Goal: Task Accomplishment & Management: Complete application form

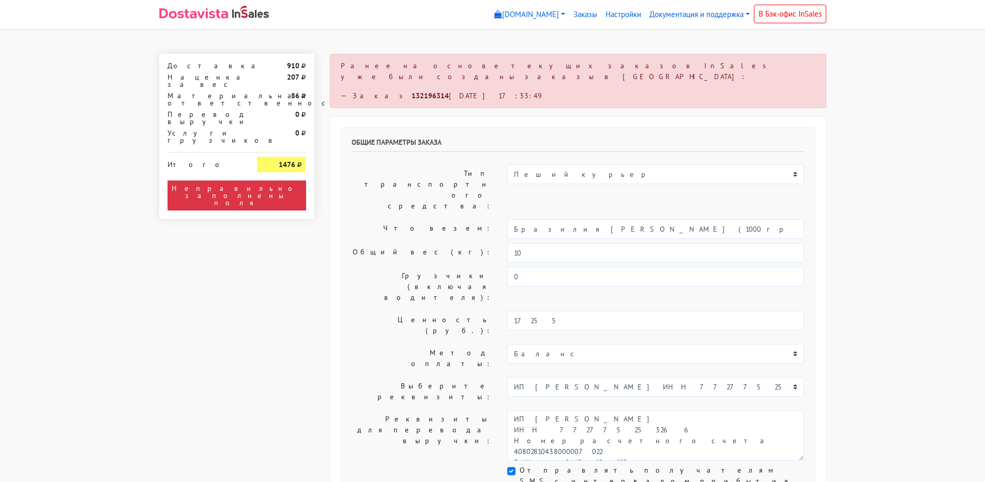
select select "10:00"
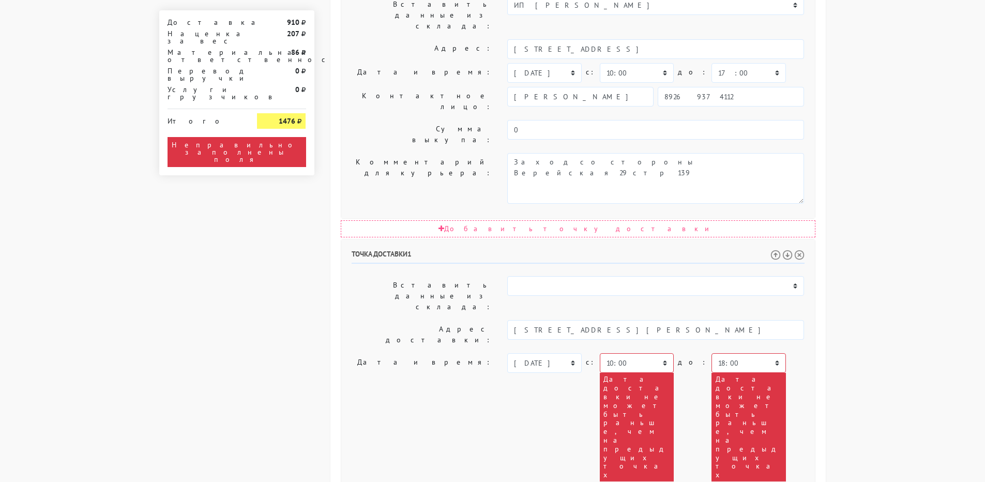
scroll to position [511, 0]
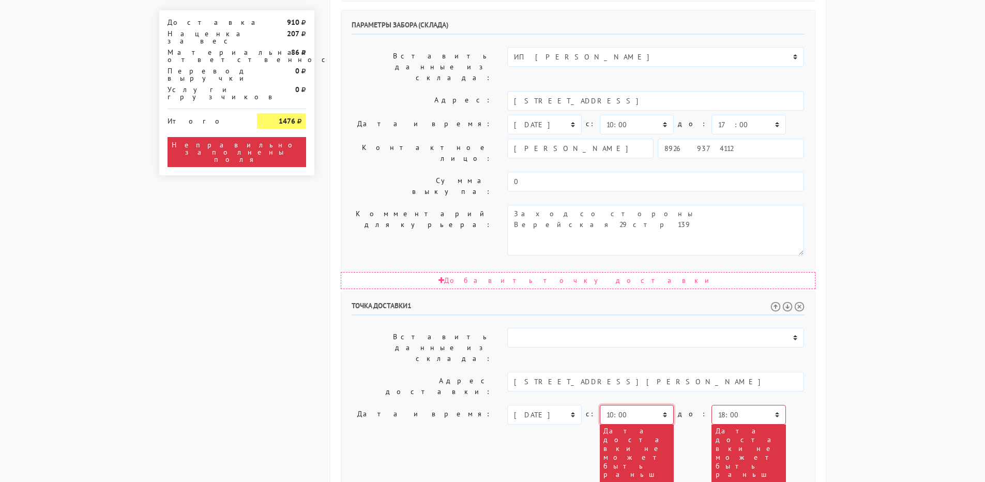
click at [661, 405] on select "00:00 00:30 01:00 01:30 02:00 02:30 03:00 03:30 04:00 04:30 05:00 05:30 06:00 0…" at bounding box center [637, 415] width 74 height 20
click at [600, 405] on select "00:00 00:30 01:00 01:30 02:00 02:30 03:00 03:30 04:00 04:30 05:00 05:30 06:00 0…" at bounding box center [637, 415] width 74 height 20
click at [712, 405] on select "00:00 00:30 01:00 01:30 02:00 02:30 03:00 03:30 04:00 04:30 05:00 05:30 06:00 0…" at bounding box center [749, 415] width 74 height 20
select select "12:00"
click at [712, 405] on select "00:00 00:30 01:00 01:30 02:00 02:30 03:00 03:30 04:00 04:30 05:00 05:30 06:00 0…" at bounding box center [749, 415] width 74 height 20
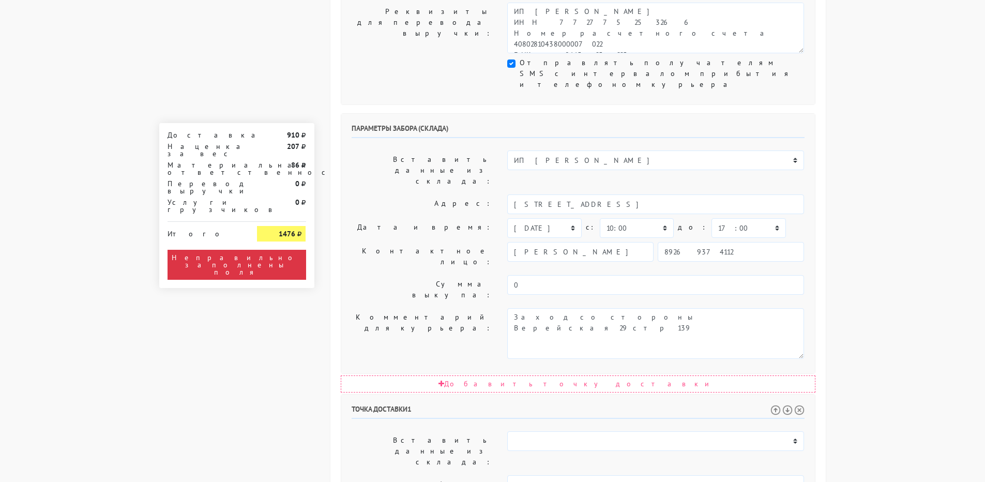
scroll to position [304, 0]
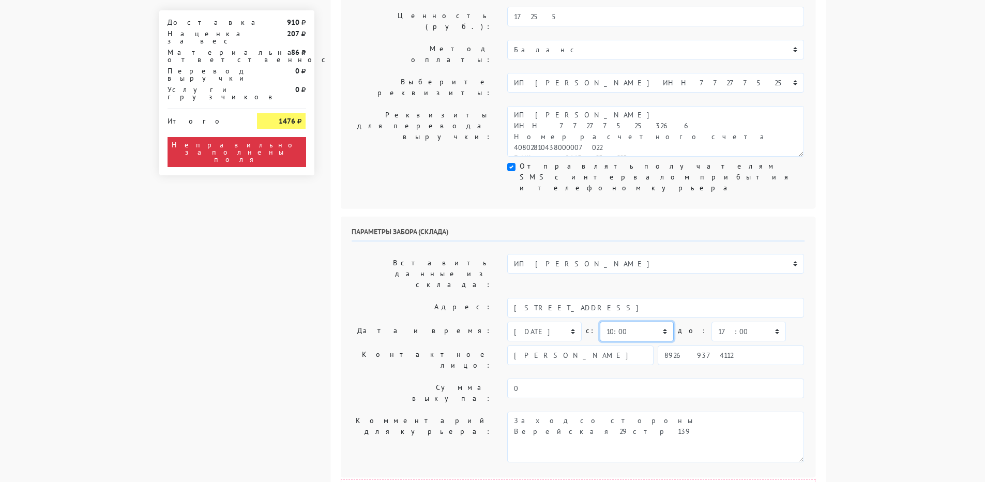
click at [630, 322] on select "00:00 00:30 01:00 01:30 02:00 02:30 03:00 03:30 04:00 04:30 05:00 05:30 06:00 0…" at bounding box center [637, 332] width 74 height 20
click at [568, 322] on select "[DATE] [DATE] [DATE] [DATE] [DATE] [DATE] [DATE] [DATE] [DATE]" at bounding box center [544, 332] width 74 height 20
select select "[DATE]"
click at [507, 322] on select "[DATE] [DATE] [DATE] [DATE] [DATE] [DATE] [DATE] [DATE] [DATE]" at bounding box center [544, 332] width 74 height 20
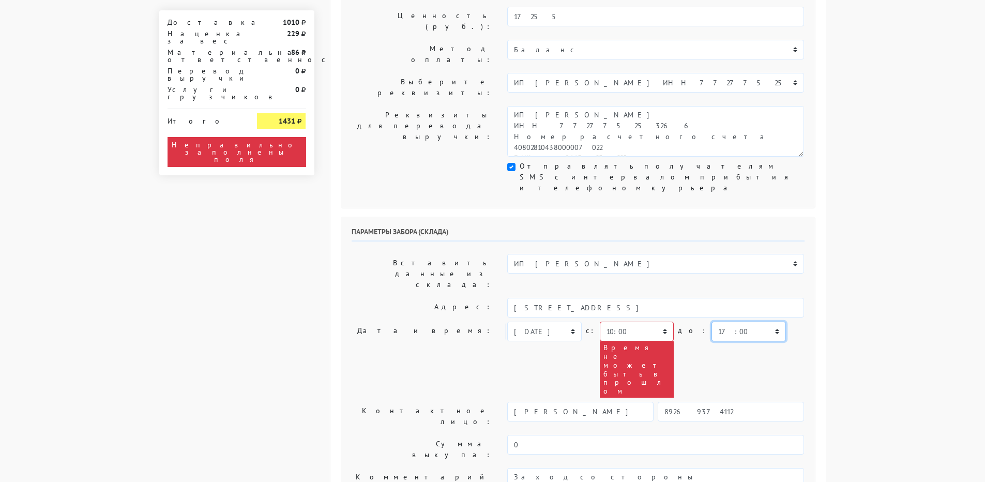
click at [718, 322] on select "00:00 00:30 01:00 01:30 02:00 02:30 03:00 03:30 04:00 04:30 05:00 05:30 06:00 0…" at bounding box center [749, 332] width 74 height 20
select select "12:00"
click at [712, 322] on select "00:00 00:30 01:00 01:30 02:00 02:30 03:00 03:30 04:00 04:30 05:00 05:30 06:00 0…" at bounding box center [749, 332] width 74 height 20
select select "14:00"
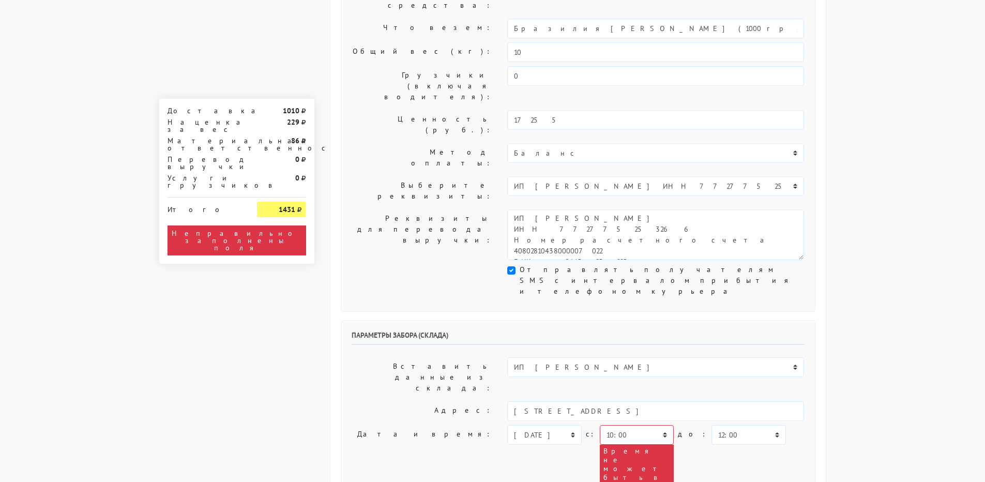
scroll to position [149, 0]
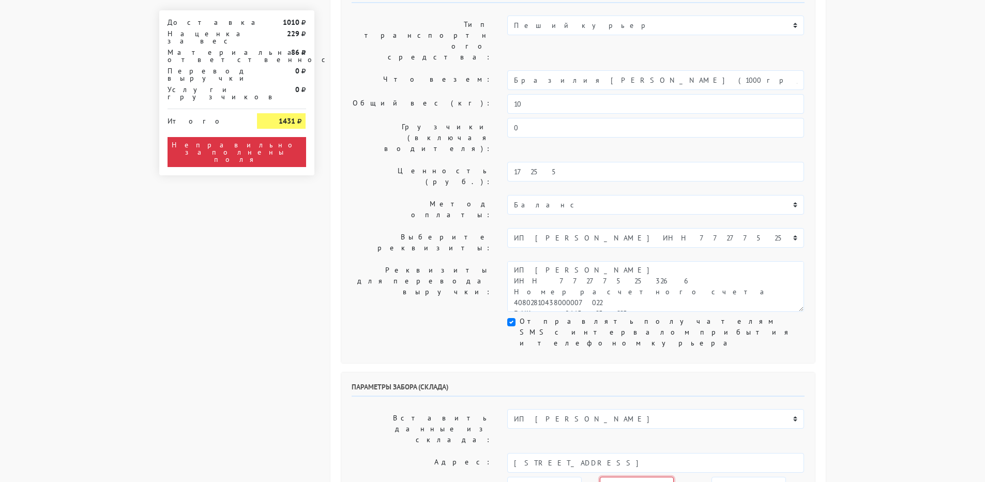
click at [629, 477] on select "00:00 00:30 01:00 01:30 02:00 02:30 03:00 03:30 04:00 04:30 05:00 05:30 06:00 0…" at bounding box center [637, 487] width 74 height 20
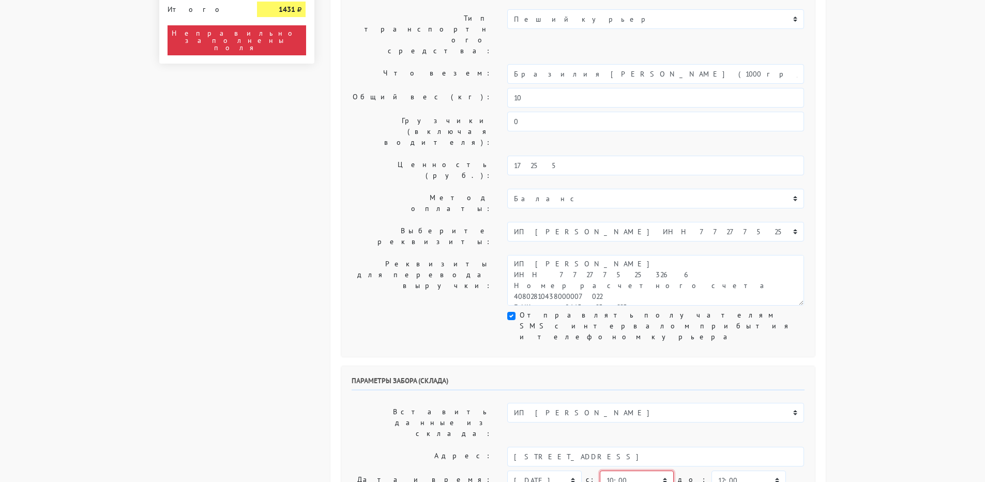
scroll to position [207, 0]
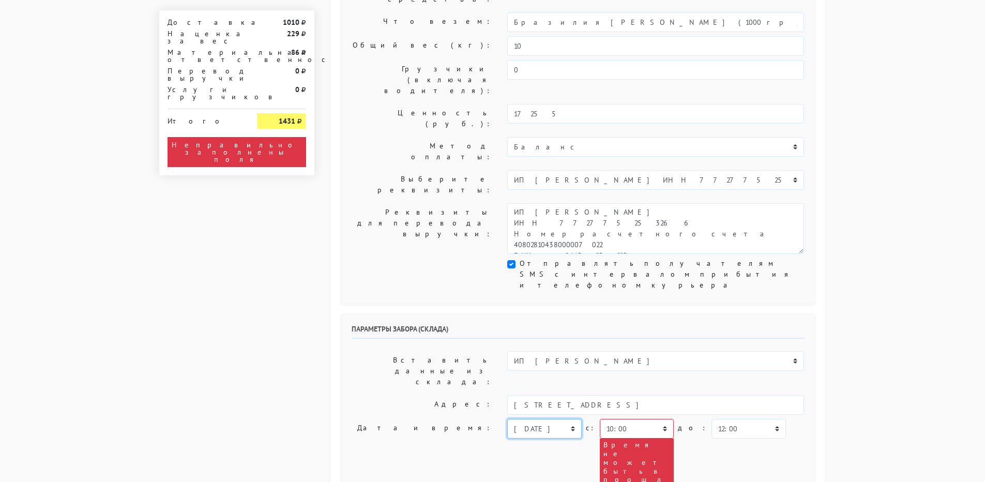
click at [549, 419] on select "[DATE] [DATE] [DATE] [DATE] [DATE] [DATE] [DATE] [DATE] [DATE]" at bounding box center [544, 429] width 74 height 20
click at [547, 419] on select "[DATE] [DATE] [DATE] [DATE] [DATE] [DATE] [DATE] [DATE] [DATE]" at bounding box center [544, 429] width 74 height 20
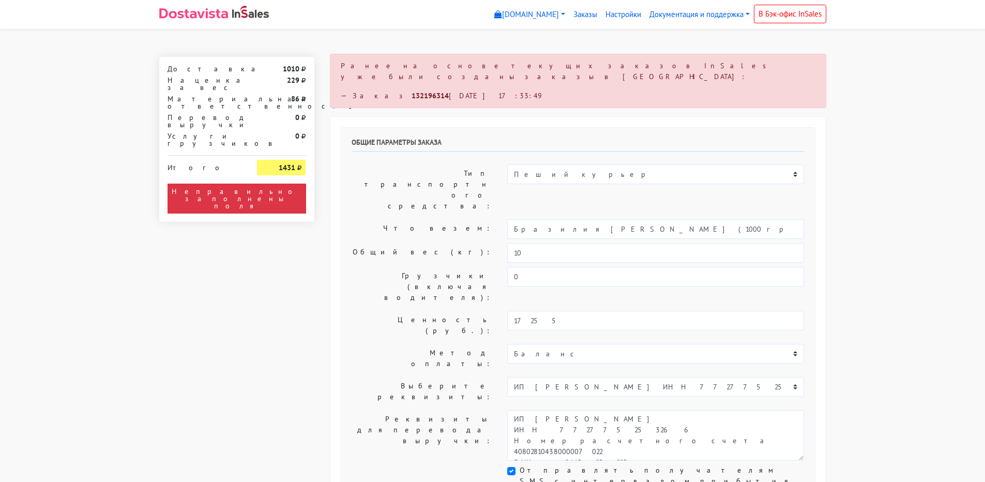
scroll to position [310, 0]
select select "10:00"
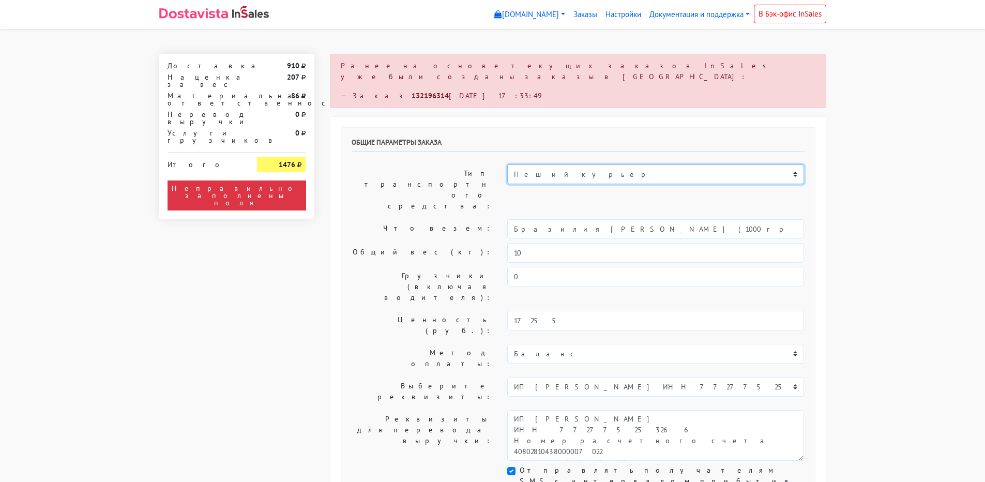
click at [586, 168] on select "Пеший курьер Легковой автомобиль Каблук (до 700 кг) Микроавтобус / портер (до […" at bounding box center [655, 174] width 297 height 20
select select "7"
click at [507, 164] on select "Пеший курьер Легковой автомобиль Каблук (до 700 кг) Микроавтобус / портер (до 1…" at bounding box center [655, 174] width 297 height 20
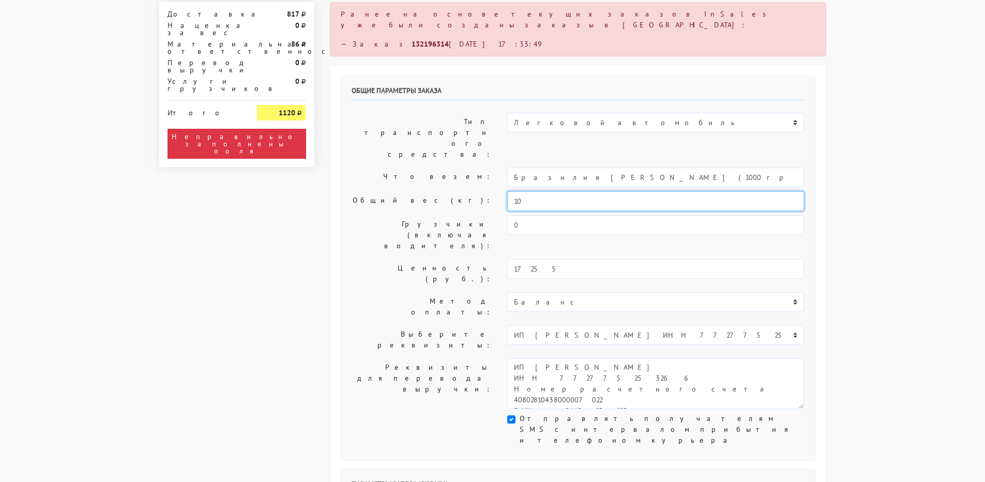
click at [541, 191] on input "10" at bounding box center [655, 201] width 297 height 20
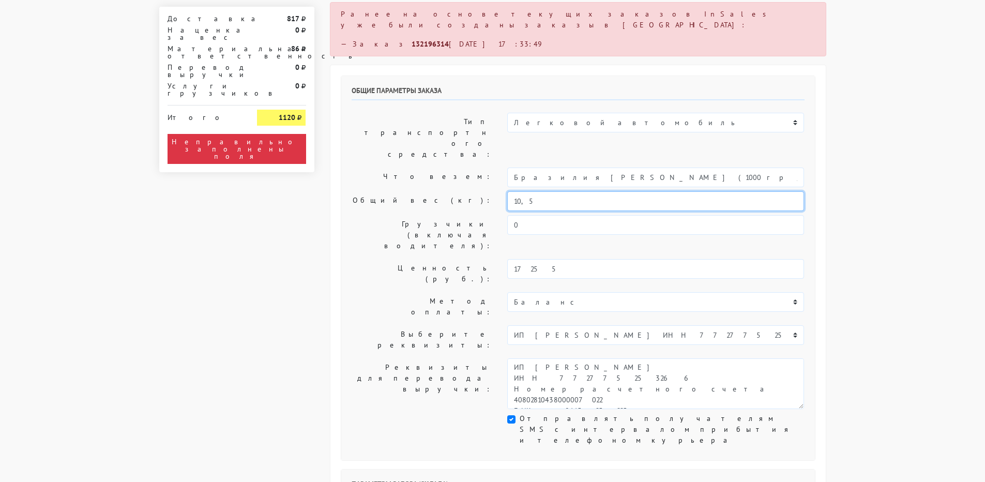
scroll to position [259, 0]
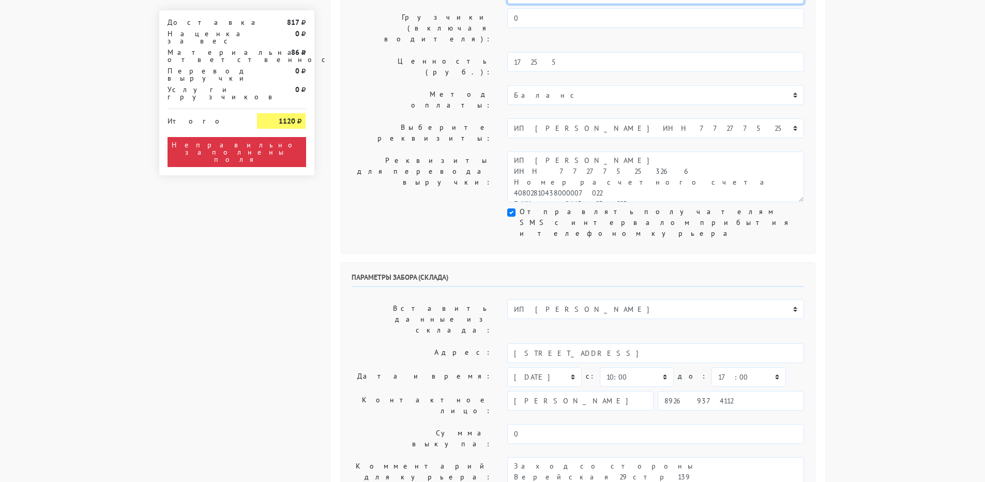
type input "10,5"
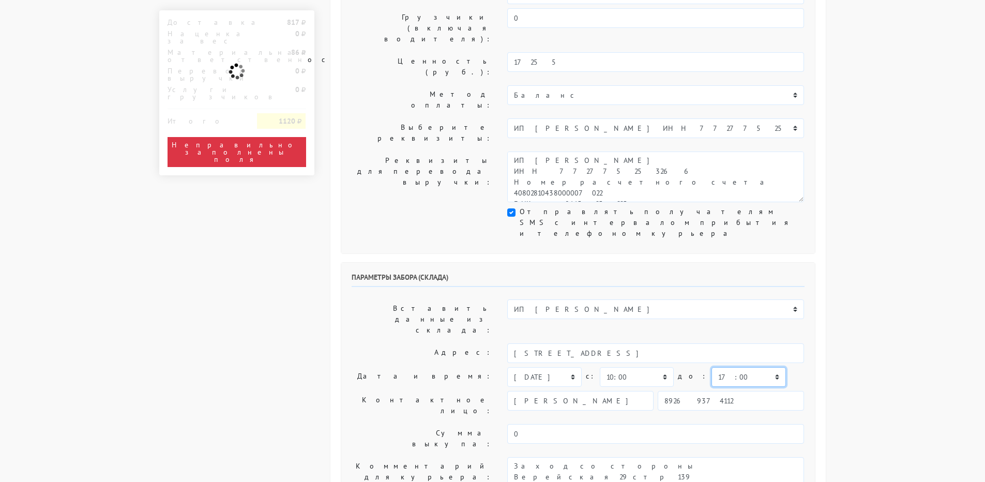
click at [744, 367] on select "00:00 00:30 01:00 01:30 02:00 02:30 03:00 03:30 04:00 04:30 05:00 05:30 06:00 0…" at bounding box center [749, 377] width 74 height 20
select select "12:00"
click at [712, 367] on select "00:00 00:30 01:00 01:30 02:00 02:30 03:00 03:30 04:00 04:30 05:00 05:30 06:00 0…" at bounding box center [749, 377] width 74 height 20
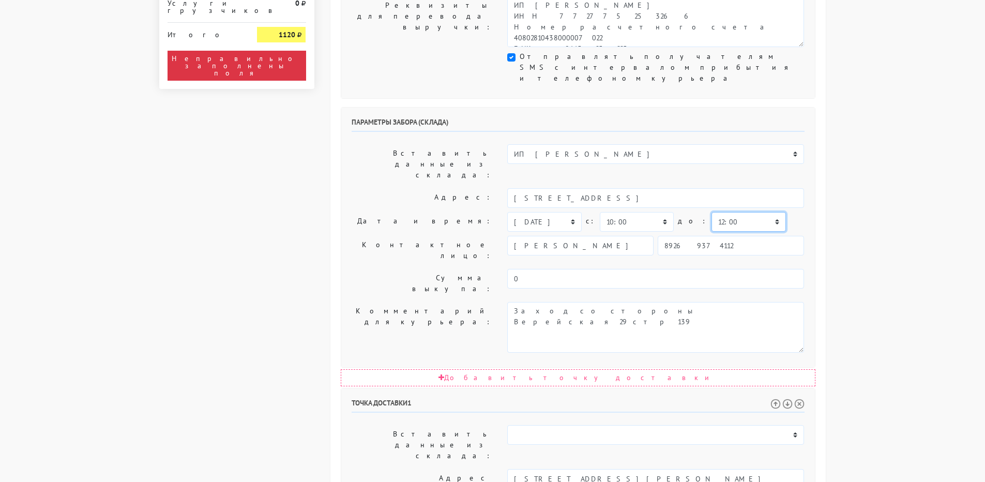
scroll to position [465, 0]
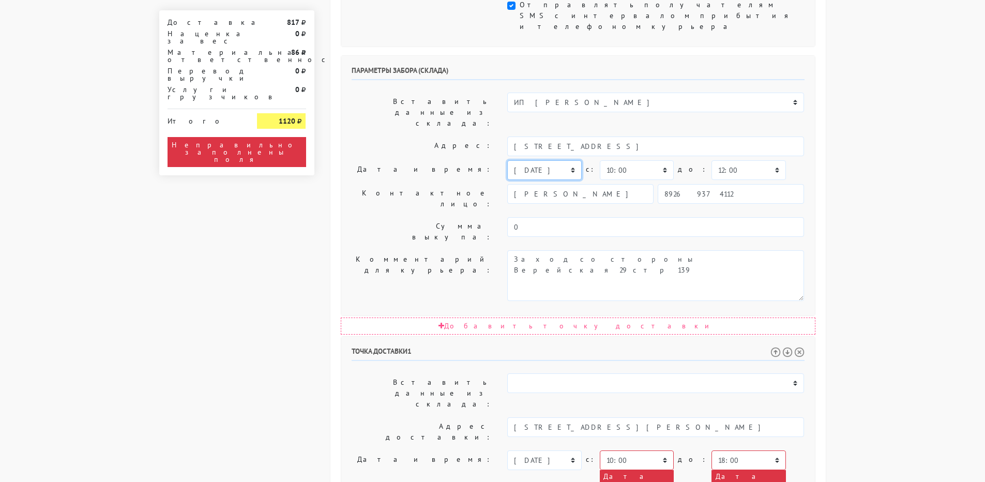
click at [567, 160] on select "сегодня завтра 20.09.2025 21.09.2025 22.09.2025 23.09.2025 24.09.2025 25.09.202…" at bounding box center [544, 170] width 74 height 20
select select "18.09.2025"
click at [507, 160] on select "сегодня завтра 20.09.2025 21.09.2025 22.09.2025 23.09.2025 24.09.2025 25.09.202…" at bounding box center [544, 170] width 74 height 20
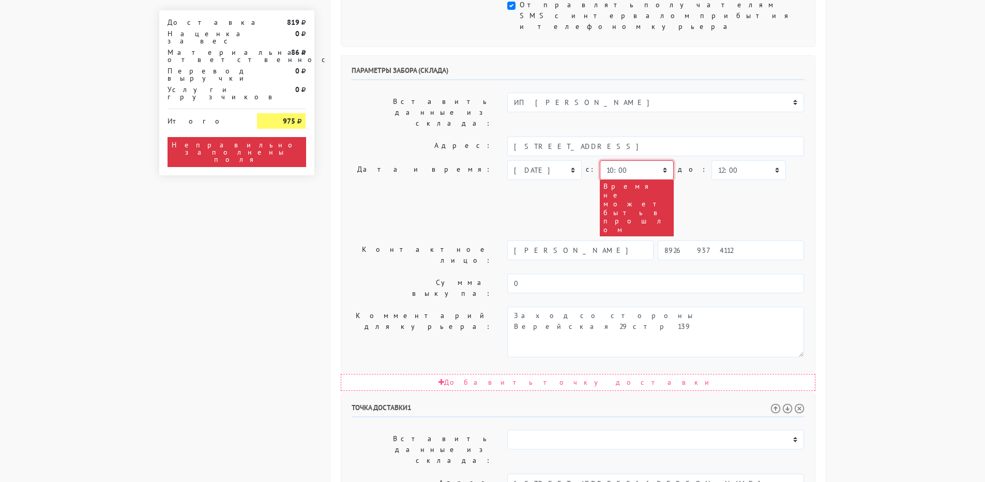
click at [629, 160] on select "00:00 00:30 01:00 01:30 02:00 02:30 03:00 03:30 04:00 04:30 05:00 05:30 06:00 0…" at bounding box center [637, 170] width 74 height 20
select select "12:00"
click at [600, 160] on select "00:00 00:30 01:00 01:30 02:00 02:30 03:00 03:30 04:00 04:30 05:00 05:30 06:00 0…" at bounding box center [637, 170] width 74 height 20
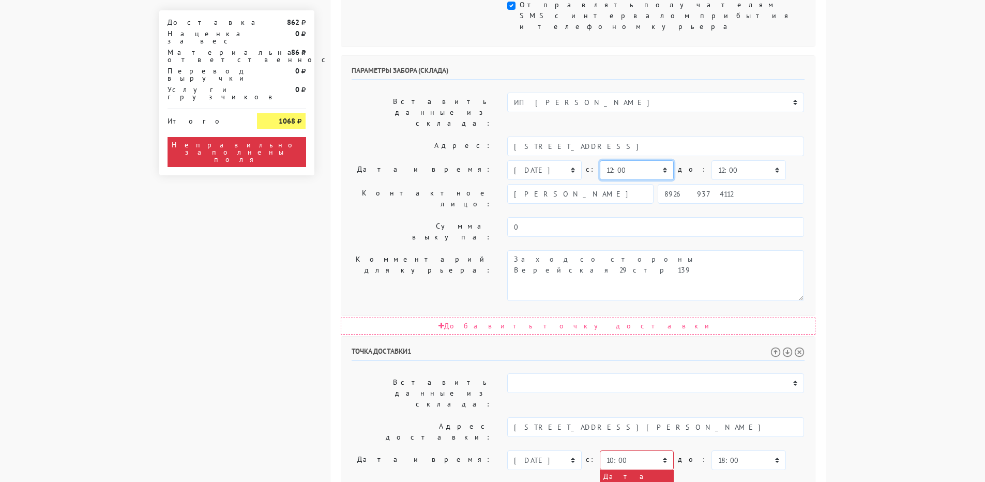
click at [660, 160] on select "00:00 00:30 01:00 01:30 02:00 02:30 03:00 03:30 04:00 04:30 05:00 05:30 06:00 0…" at bounding box center [637, 170] width 74 height 20
click at [728, 160] on select "00:00 00:30 01:00 01:30 02:00 02:30 03:00 03:30 04:00 04:30 05:00 05:30 06:00 0…" at bounding box center [749, 170] width 74 height 20
click at [639, 160] on select "00:00 00:30 01:00 01:30 02:00 02:30 03:00 03:30 04:00 04:30 05:00 05:30 06:00 0…" at bounding box center [637, 170] width 74 height 20
click at [723, 160] on select "00:00 00:30 01:00 01:30 02:00 02:30 03:00 03:30 04:00 04:30 05:00 05:30 06:00 0…" at bounding box center [749, 170] width 74 height 20
select select "14:00"
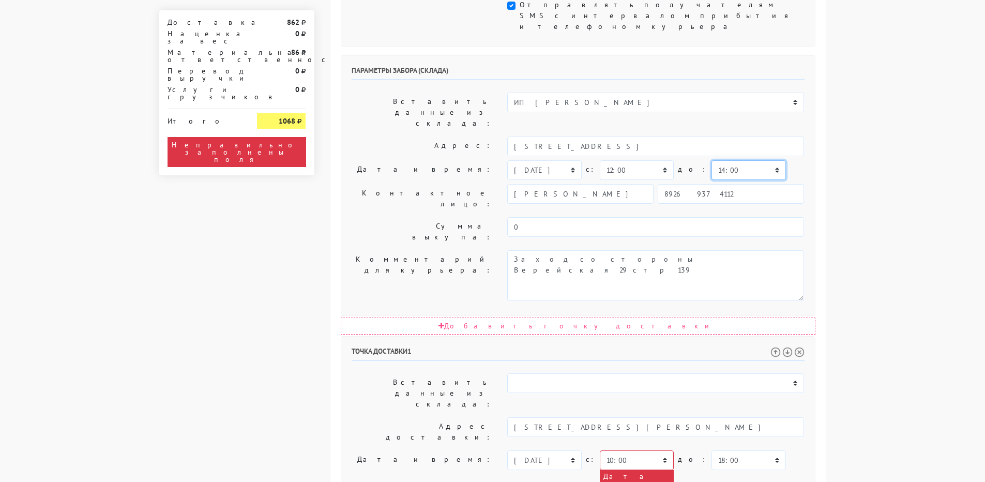
click at [712, 160] on select "00:00 00:30 01:00 01:30 02:00 02:30 03:00 03:30 04:00 04:30 05:00 05:30 06:00 0…" at bounding box center [749, 170] width 74 height 20
click at [658, 450] on select "00:00 00:30 01:00 01:30 02:00 02:30 03:00 03:30 04:00 04:30 05:00 05:30 06:00 0…" at bounding box center [637, 460] width 74 height 20
select select "12:00"
click at [600, 450] on select "00:00 00:30 01:00 01:30 02:00 02:30 03:00 03:30 04:00 04:30 05:00 05:30 06:00 0…" at bounding box center [637, 460] width 74 height 20
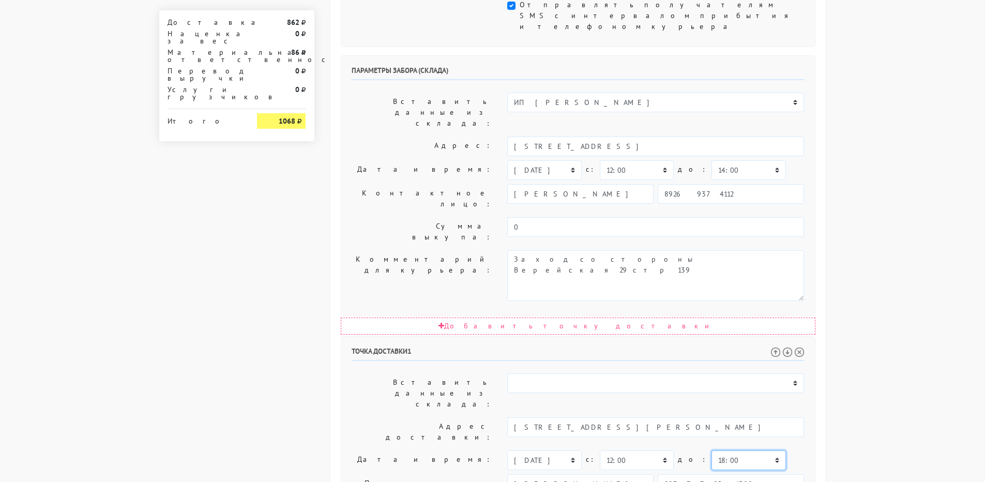
click at [712, 450] on select "00:00 00:30 01:00 01:30 02:00 02:30 03:00 03:30 04:00 04:30 05:00 05:30 06:00 0…" at bounding box center [749, 460] width 74 height 20
select select "16:00"
click at [712, 450] on select "00:00 00:30 01:00 01:30 02:00 02:30 03:00 03:30 04:00 04:30 05:00 05:30 06:00 0…" at bounding box center [749, 460] width 74 height 20
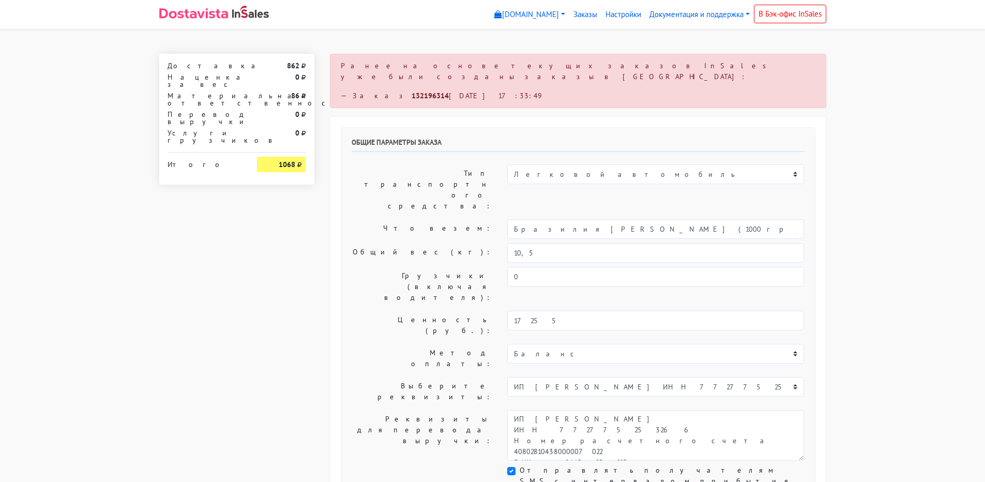
scroll to position [52, 0]
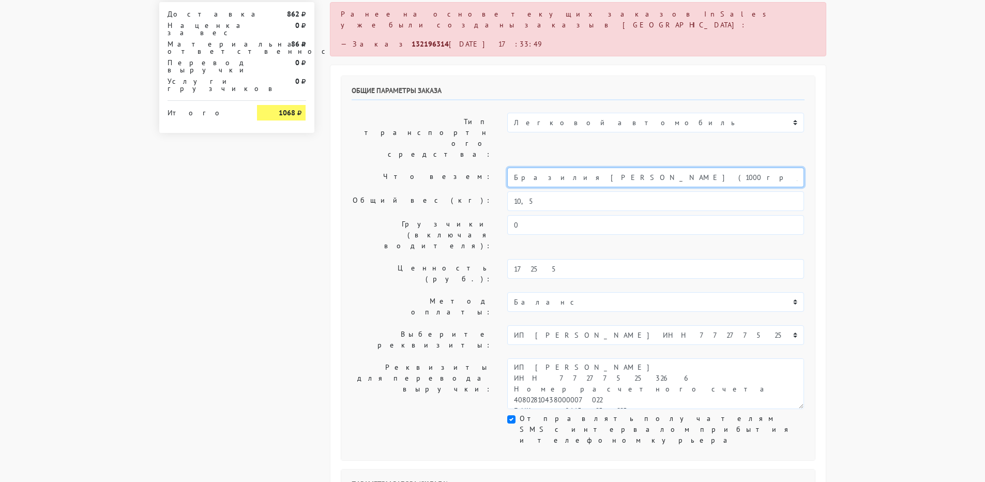
drag, startPoint x: 685, startPoint y: 140, endPoint x: 92, endPoint y: 127, distance: 593.2
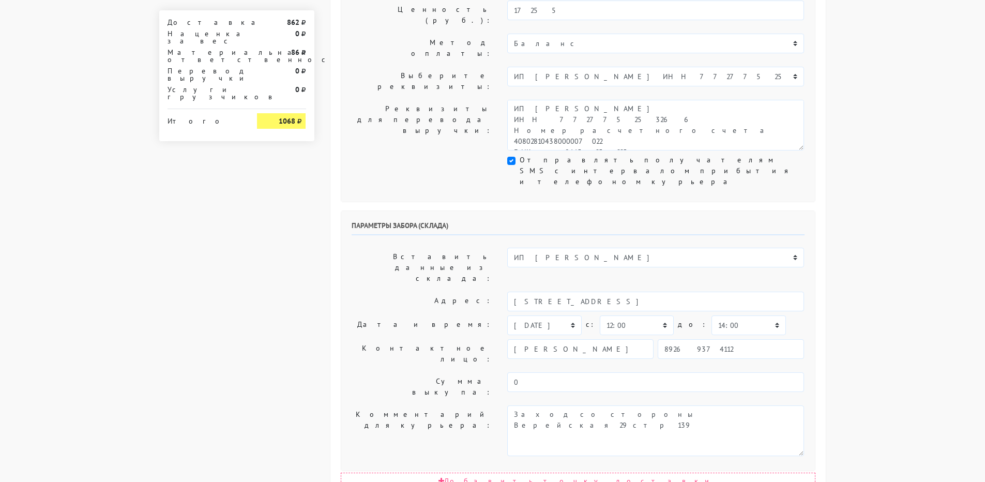
scroll to position [524, 0]
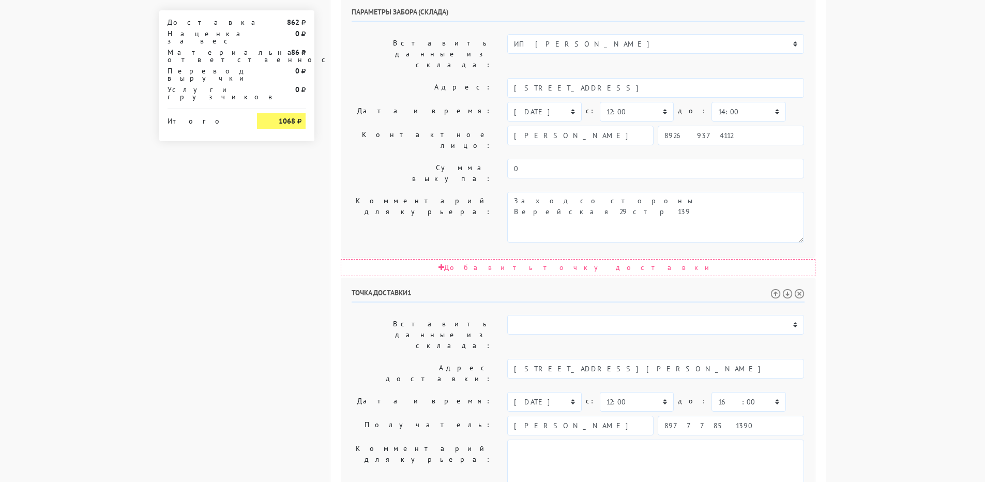
type input "Кофе 10 кг"
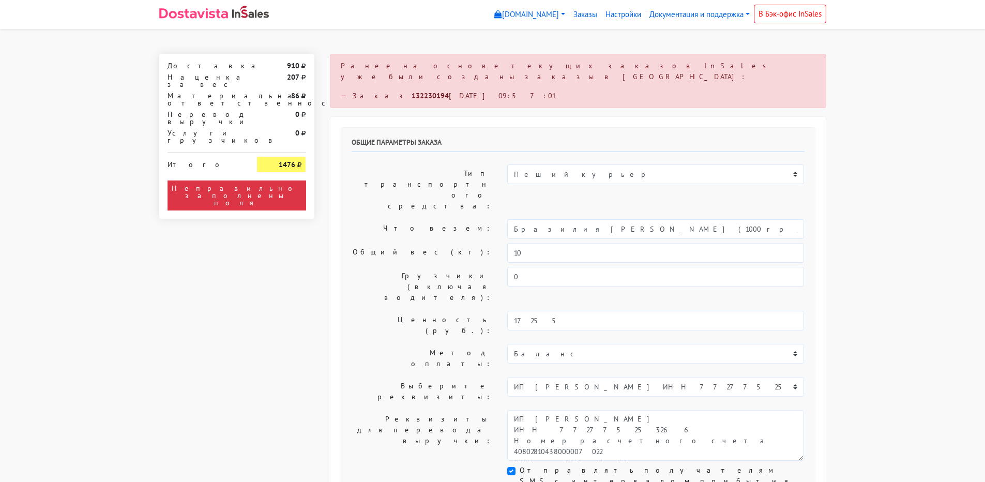
select select "10:00"
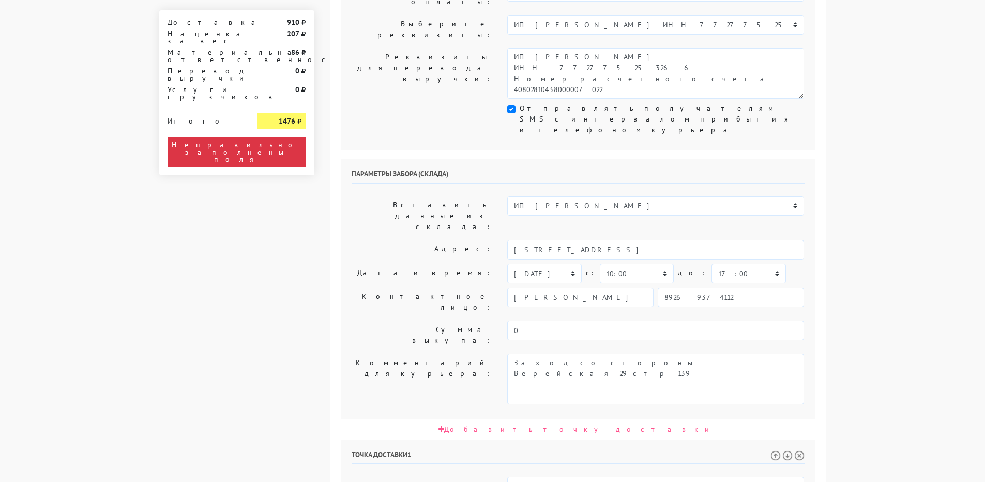
scroll to position [563, 0]
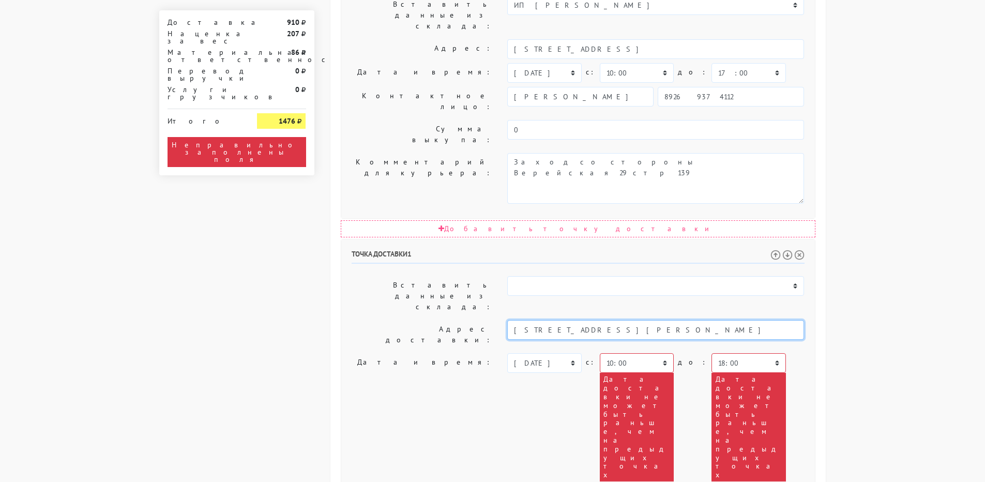
click at [782, 320] on input "[STREET_ADDRESS][PERSON_NAME]" at bounding box center [655, 330] width 297 height 20
drag, startPoint x: 782, startPoint y: 161, endPoint x: 355, endPoint y: 152, distance: 427.7
click at [355, 320] on div "Адрес доставки: Москва, московская обл, г Мытищи, деревня Румянцево, Прибрежный…" at bounding box center [578, 334] width 468 height 29
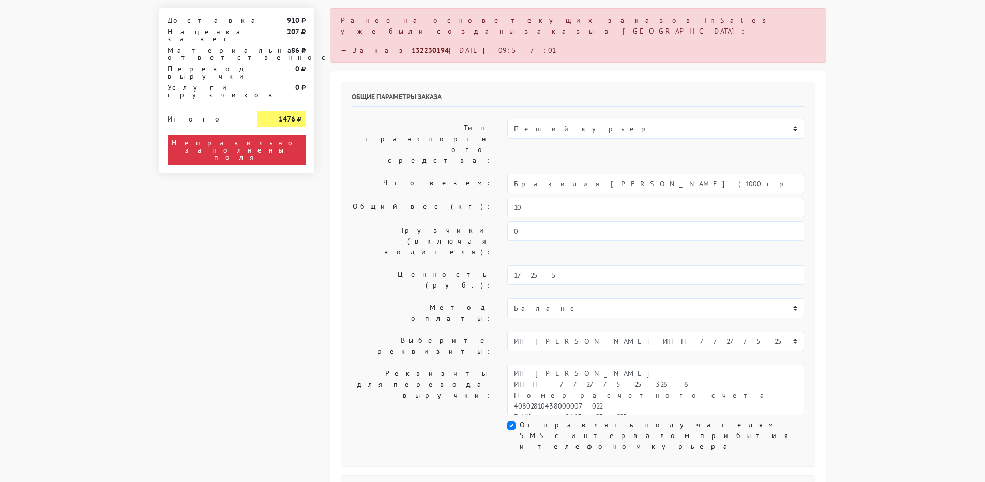
scroll to position [0, 0]
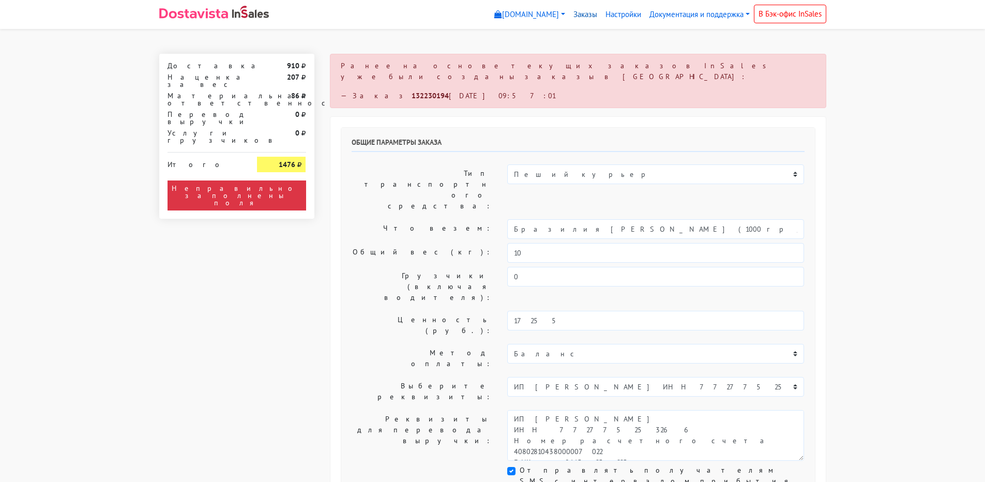
type input "прибрежный переулок"
click at [579, 15] on link "Заказы" at bounding box center [585, 15] width 32 height 20
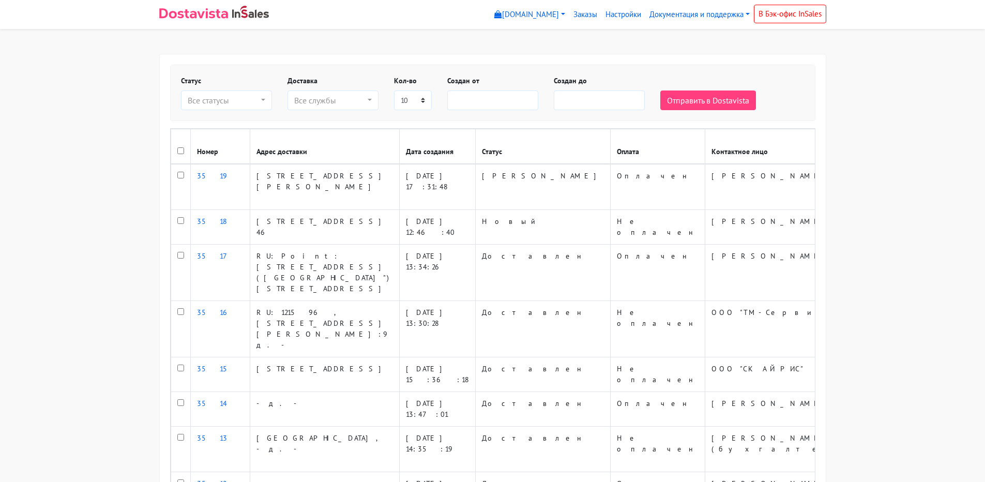
select select
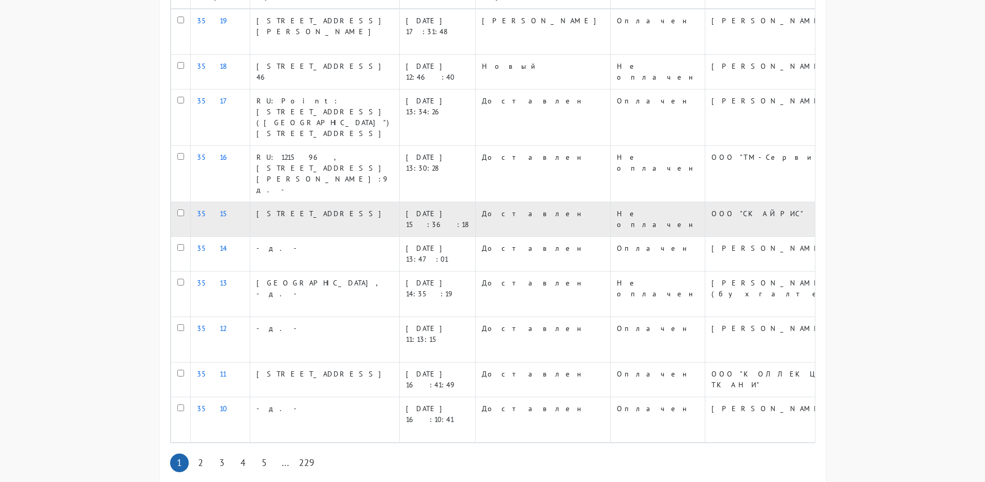
scroll to position [213, 0]
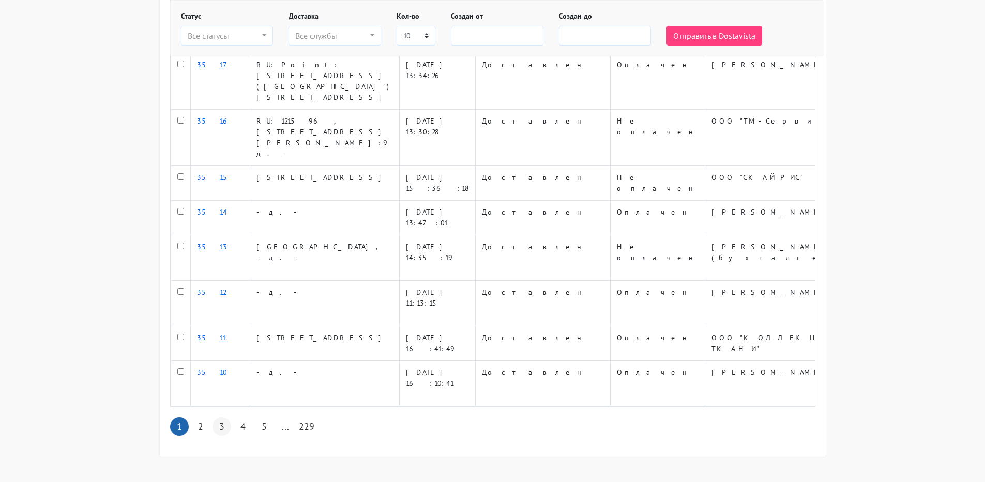
click at [229, 426] on link "3" at bounding box center [222, 426] width 19 height 19
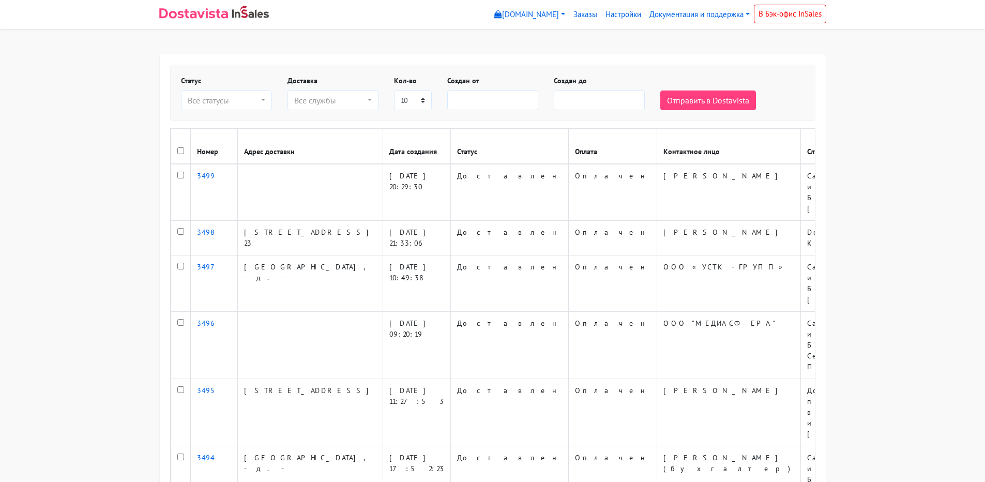
select select
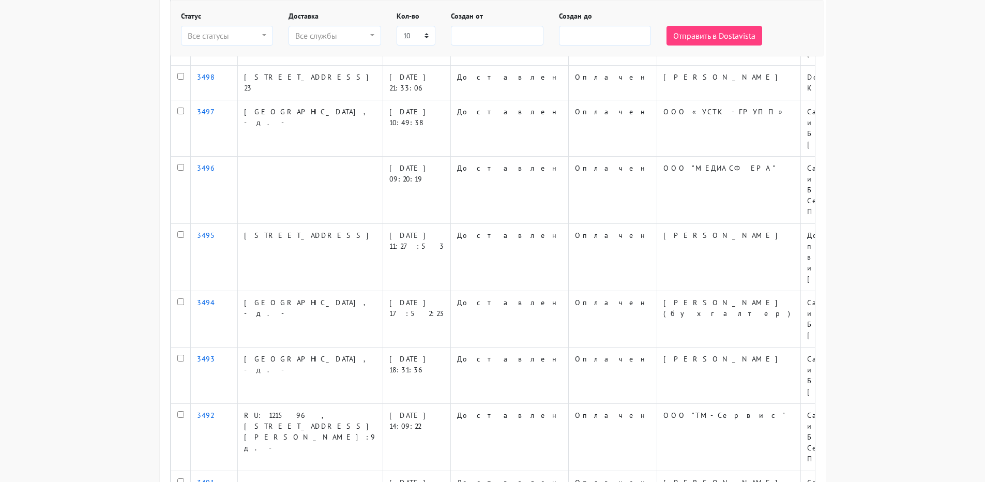
scroll to position [213, 0]
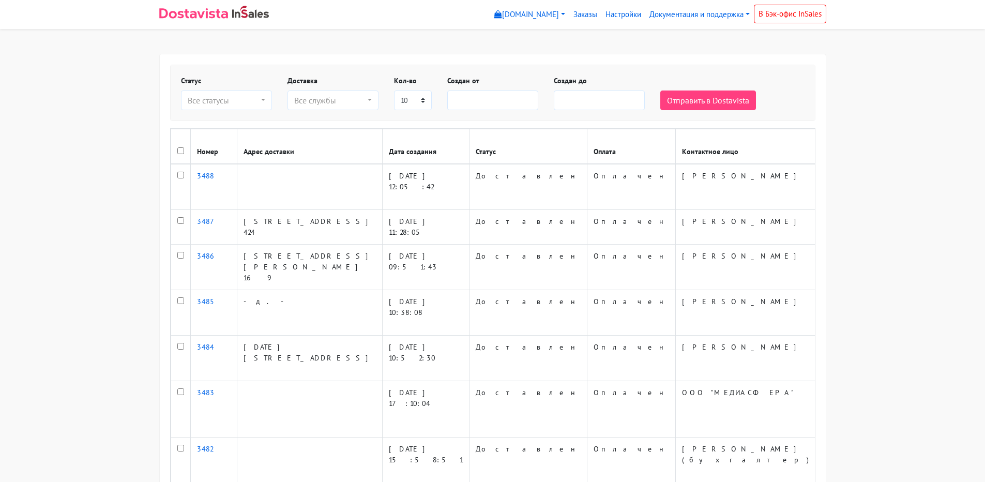
select select
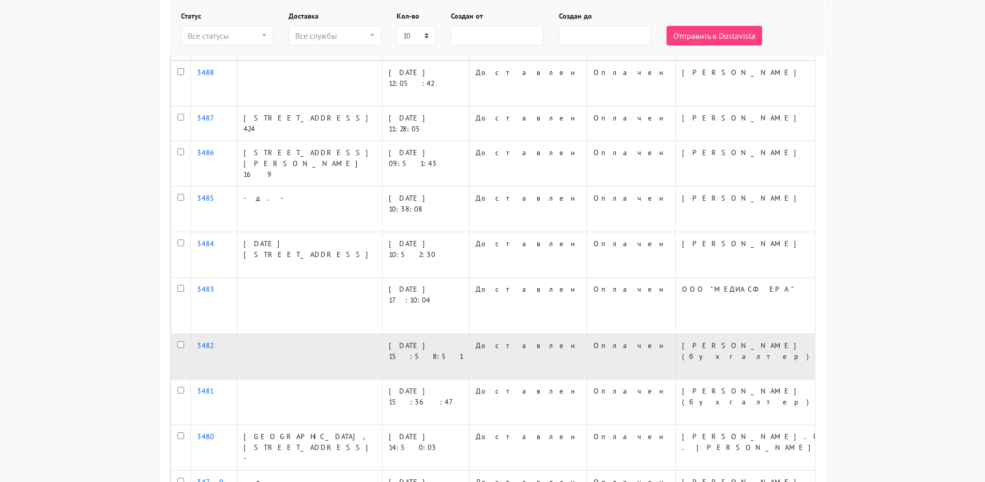
scroll to position [137, 0]
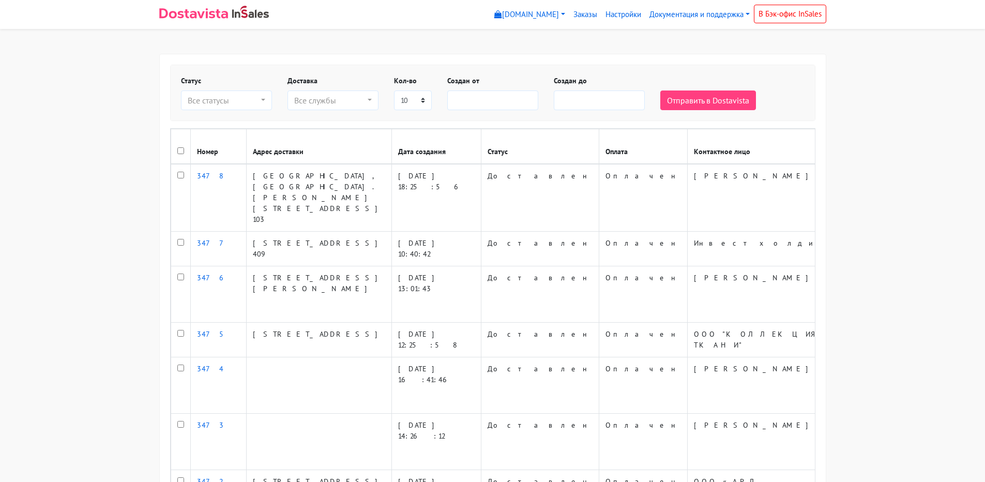
select select
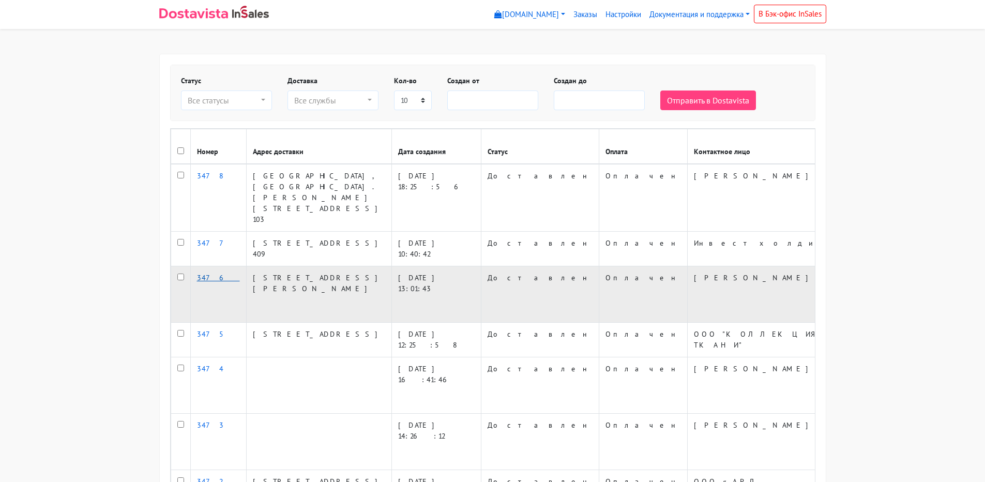
click at [203, 273] on link "3476" at bounding box center [218, 277] width 43 height 9
click at [307, 276] on td "[STREET_ADDRESS][PERSON_NAME]" at bounding box center [318, 294] width 145 height 56
click at [179, 274] on input "checkbox" at bounding box center [180, 277] width 7 height 7
checkbox input "true"
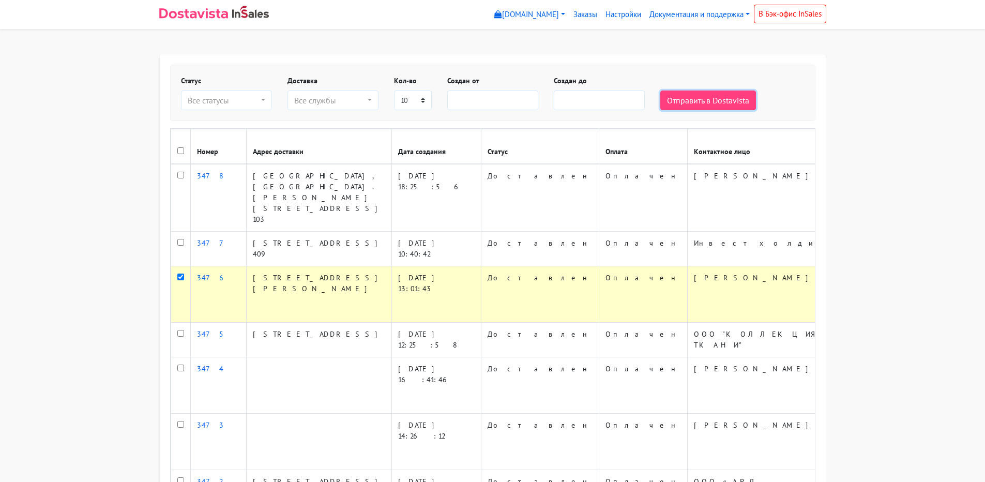
click at [700, 102] on button "Отправить в Dostavista" at bounding box center [708, 100] width 96 height 20
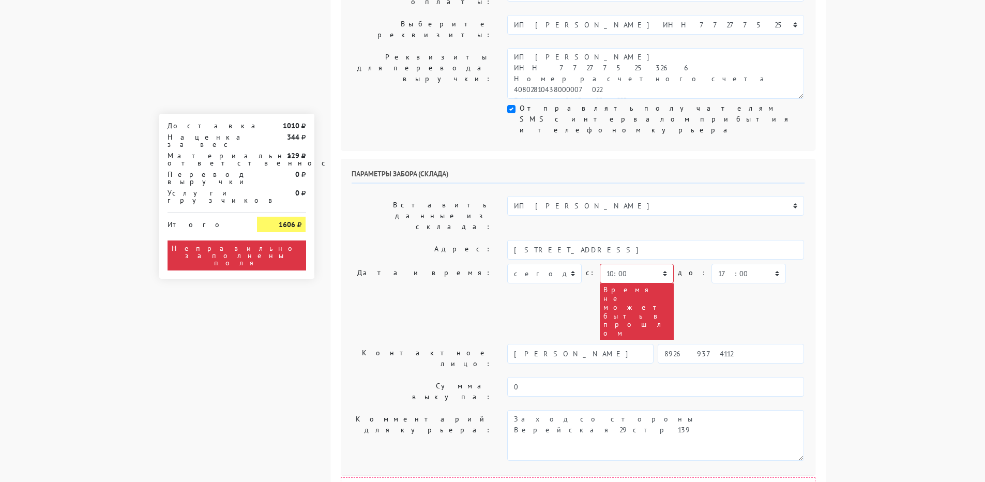
scroll to position [310, 0]
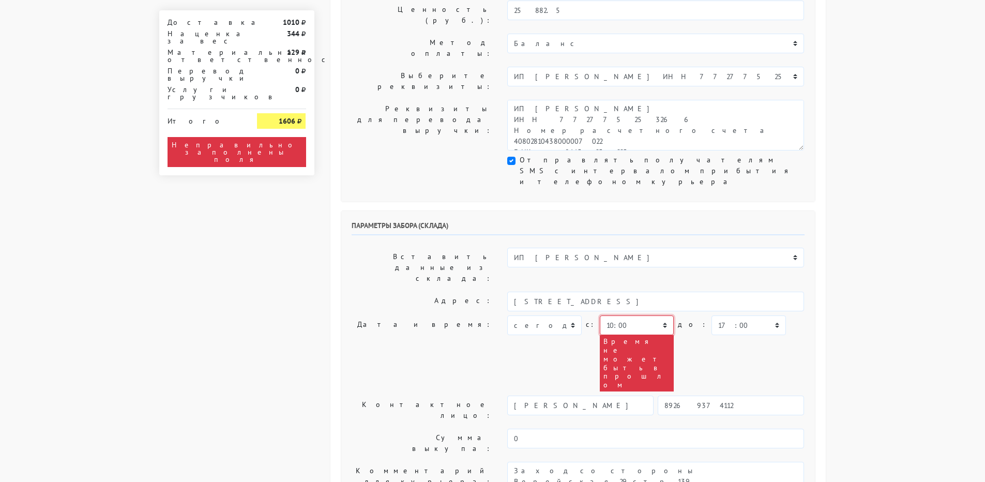
click at [650, 315] on select "00:00 00:30 01:00 01:30 02:00 02:30 03:00 03:30 04:00 04:30 05:00 05:30 06:00 0…" at bounding box center [637, 325] width 74 height 20
click at [620, 315] on select "00:00 00:30 01:00 01:30 02:00 02:30 03:00 03:30 04:00 04:30 05:00 05:30 06:00 0…" at bounding box center [637, 325] width 74 height 20
click at [619, 315] on select "00:00 00:30 01:00 01:30 02:00 02:30 03:00 03:30 04:00 04:30 05:00 05:30 06:00 0…" at bounding box center [637, 325] width 74 height 20
select select "12:30"
click at [600, 315] on select "00:00 00:30 01:00 01:30 02:00 02:30 03:00 03:30 04:00 04:30 05:00 05:30 06:00 0…" at bounding box center [637, 325] width 74 height 20
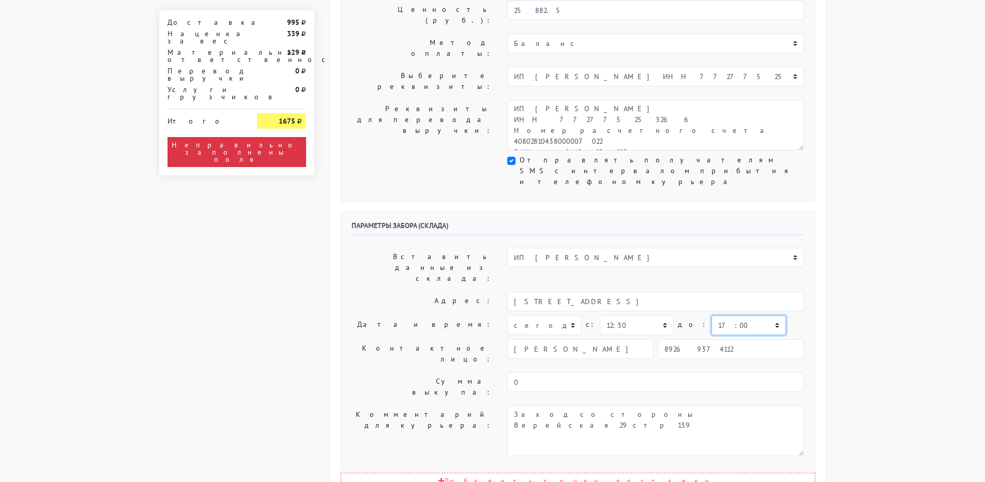
click at [712, 315] on select "00:00 00:30 01:00 01:30 02:00 02:30 03:00 03:30 04:00 04:30 05:00 05:30 06:00 0…" at bounding box center [749, 325] width 74 height 20
select select "14:00"
click at [712, 315] on select "00:00 00:30 01:00 01:30 02:00 02:30 03:00 03:30 04:00 04:30 05:00 05:30 06:00 0…" at bounding box center [749, 325] width 74 height 20
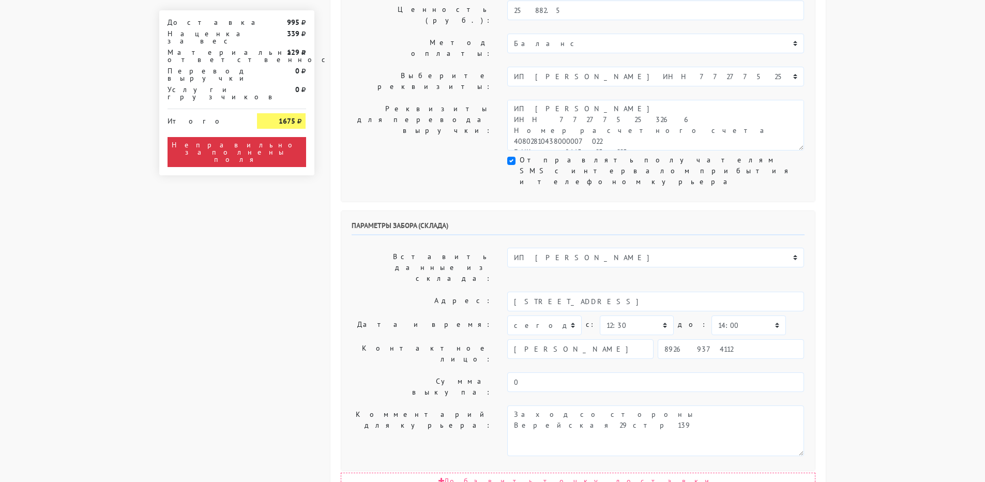
select select "12:30"
select select "15:00"
